Goal: Task Accomplishment & Management: Use online tool/utility

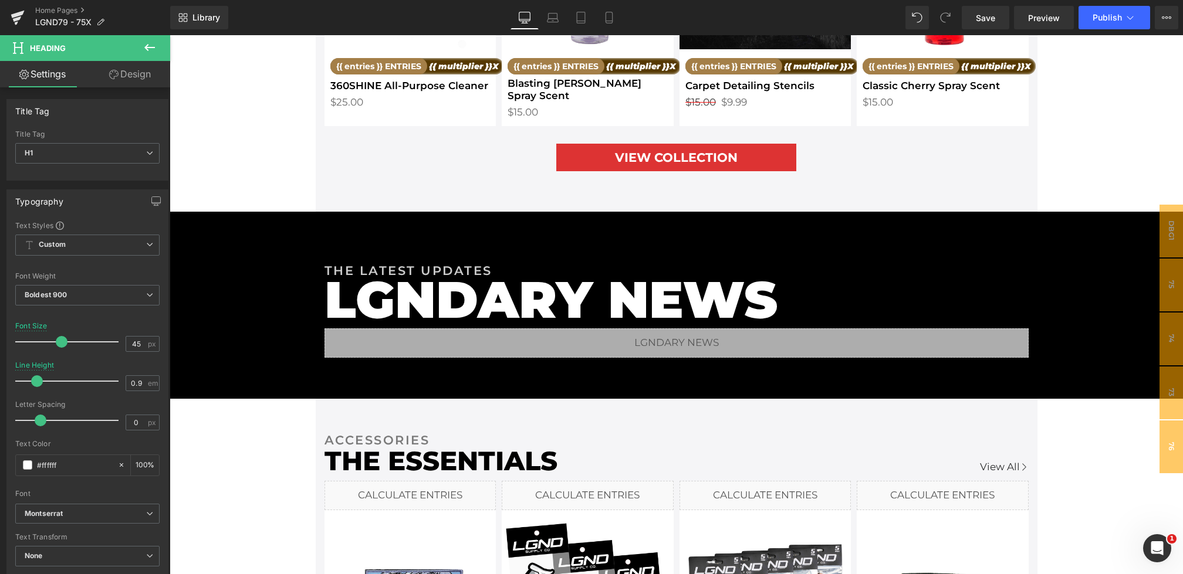
scroll to position [1873, 0]
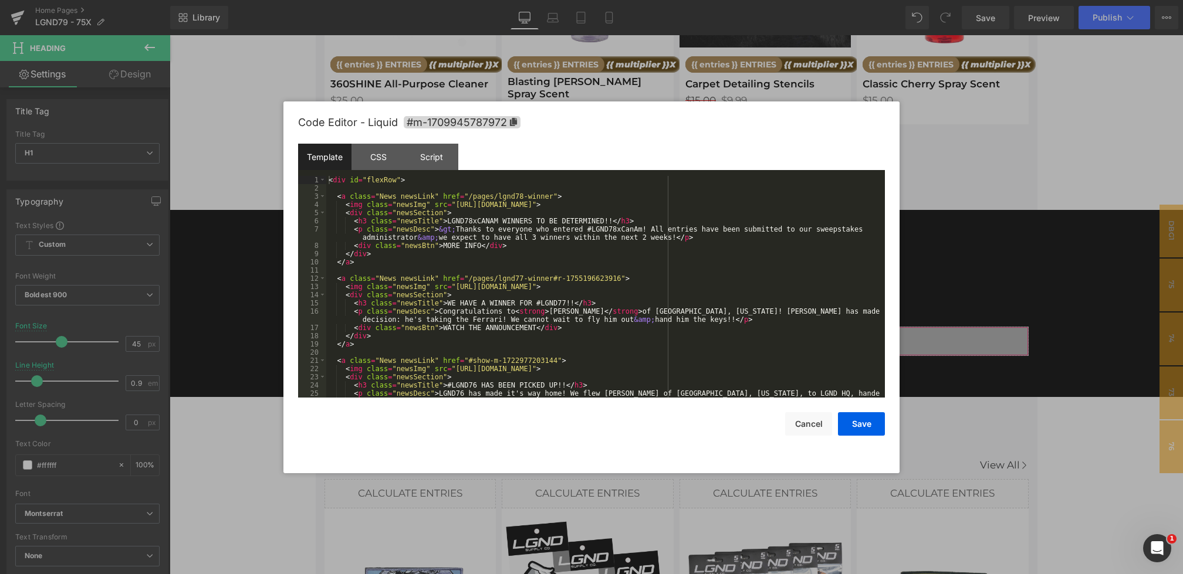
click at [415, 0] on div "Youtube You are previewing how the will restyle your page. You can not edit Ele…" at bounding box center [591, 0] width 1183 height 0
drag, startPoint x: 547, startPoint y: 238, endPoint x: 529, endPoint y: 238, distance: 18.2
click at [788, 56] on button "Save" at bounding box center [767, 49] width 42 height 14
